Goal: Task Accomplishment & Management: Manage account settings

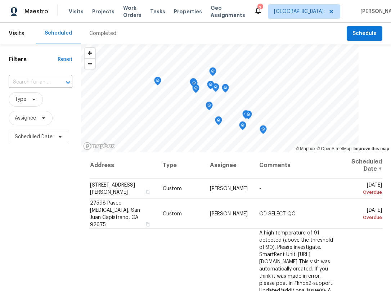
click at [187, 19] on div "Maestro Visits Projects Work Orders Tasks Properties Geo Assignments 3 Los Ange…" at bounding box center [195, 11] width 391 height 23
click at [181, 11] on span "Properties" at bounding box center [188, 11] width 28 height 7
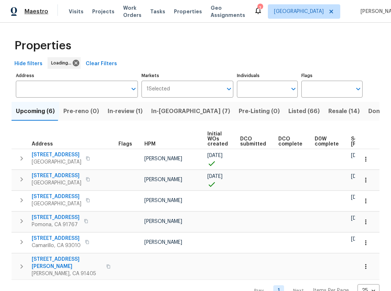
click at [45, 10] on span "Maestro" at bounding box center [36, 11] width 24 height 7
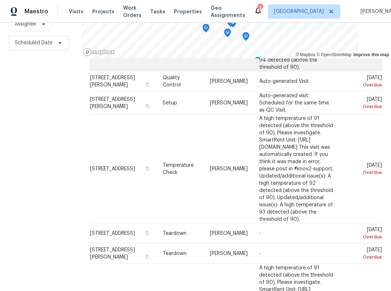
scroll to position [252, 0]
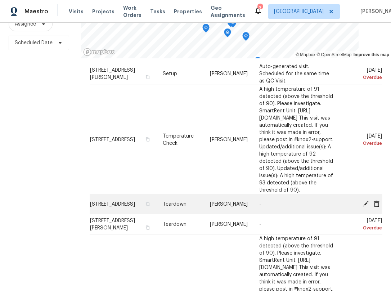
click at [363, 201] on icon at bounding box center [366, 204] width 6 height 6
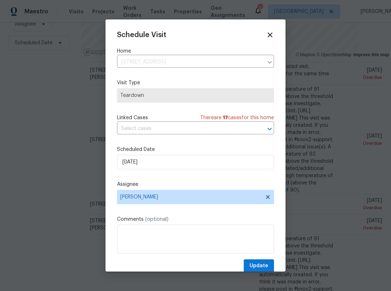
click at [208, 135] on div "Schedule Visit Home [STREET_ADDRESS] ​ Visit Type Teardown Linked Cases There a…" at bounding box center [195, 152] width 157 height 242
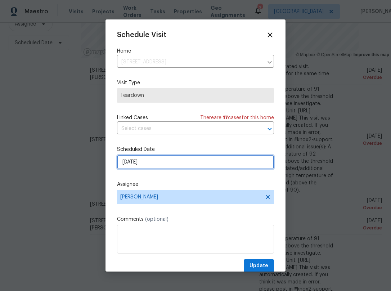
click at [194, 158] on input "[DATE]" at bounding box center [195, 162] width 157 height 14
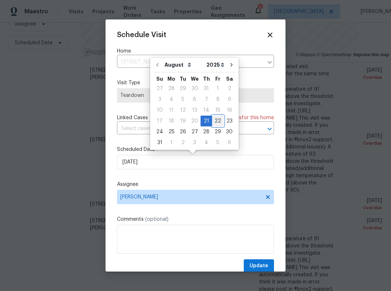
click at [219, 123] on div "22" at bounding box center [218, 121] width 12 height 10
type input "[DATE]"
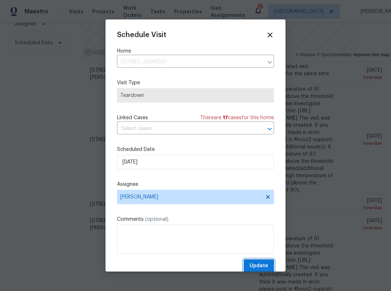
click at [253, 264] on span "Update" at bounding box center [259, 265] width 19 height 9
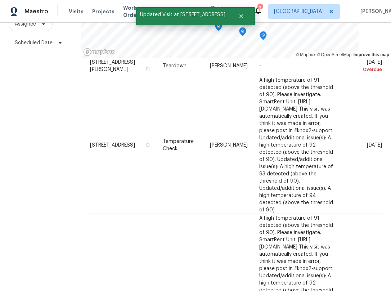
scroll to position [396, 0]
